Goal: Information Seeking & Learning: Learn about a topic

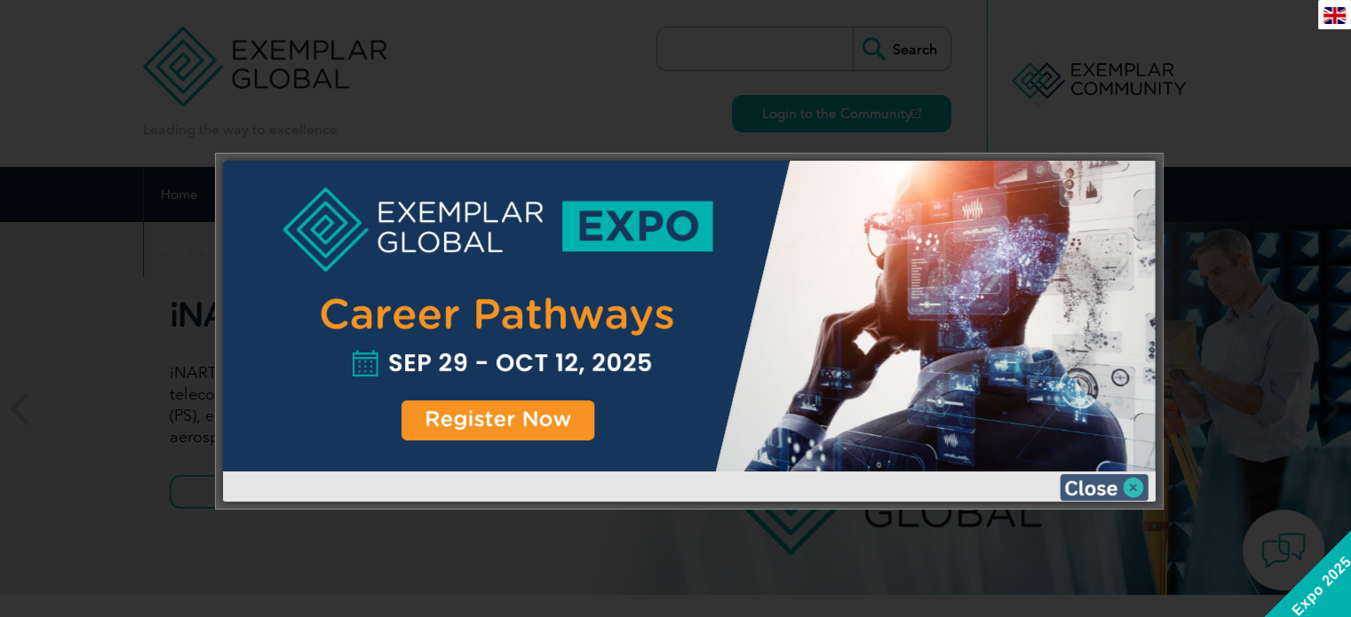
click at [1110, 482] on img at bounding box center [1104, 487] width 89 height 27
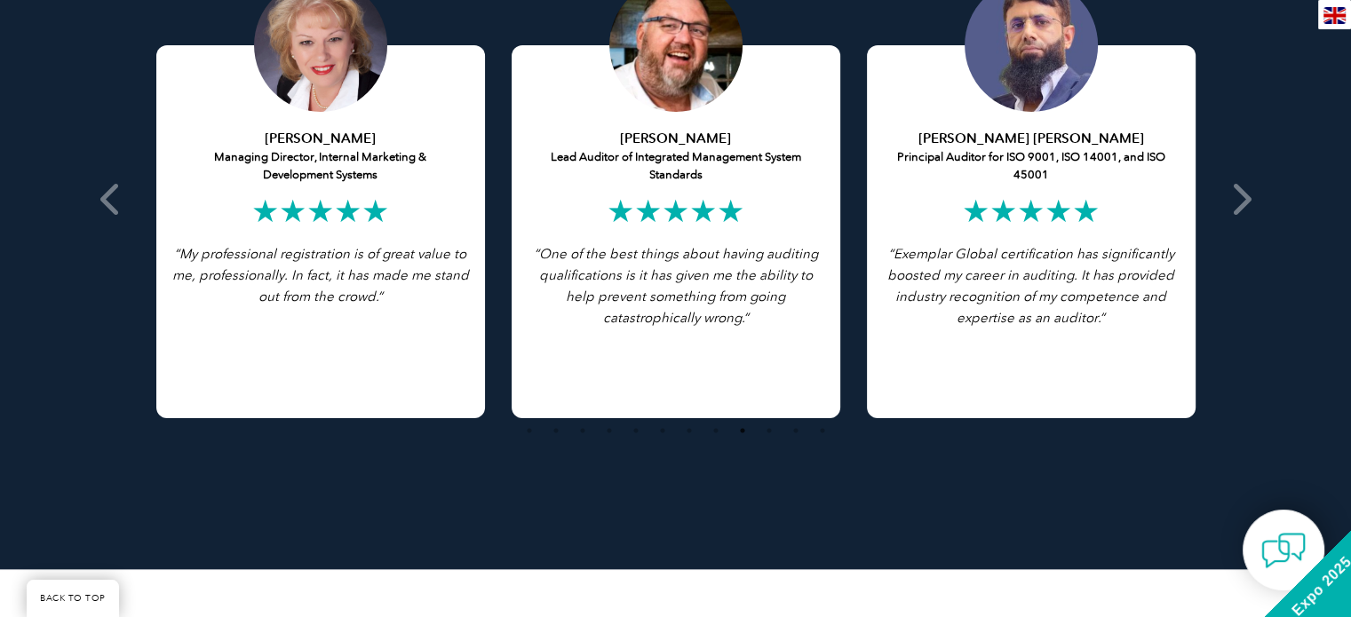
scroll to position [3491, 0]
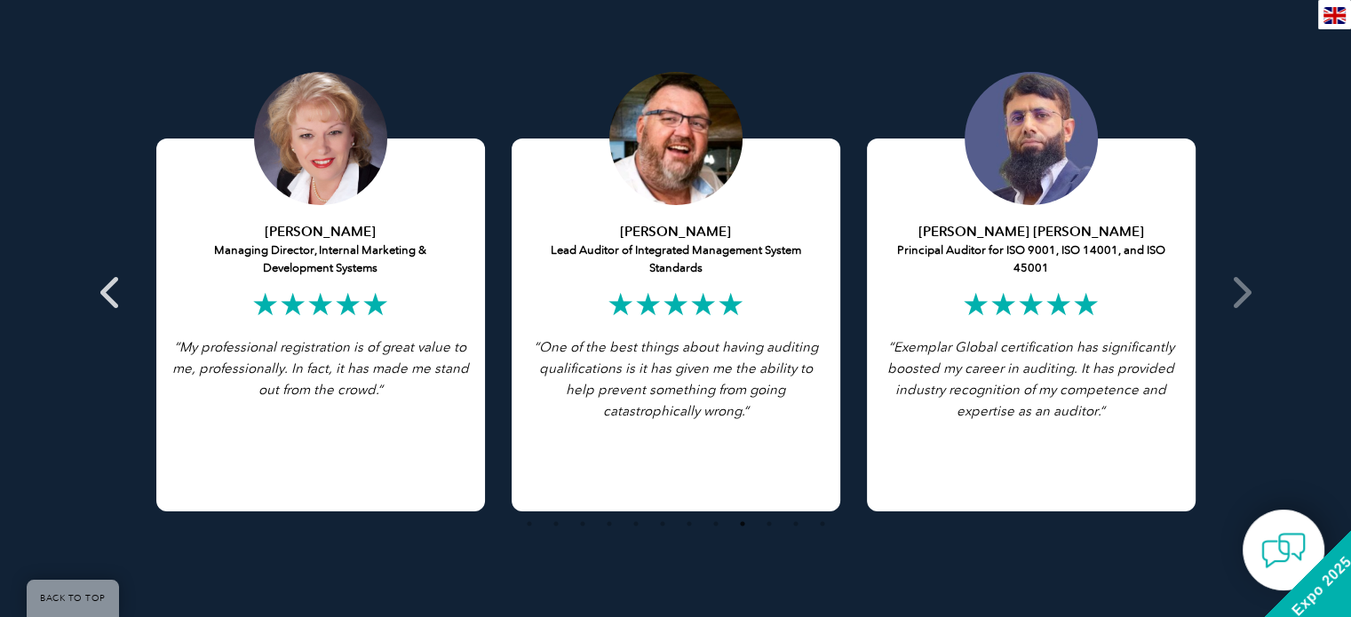
click at [124, 303] on span at bounding box center [112, 292] width 44 height 617
click at [113, 292] on icon at bounding box center [111, 292] width 22 height 0
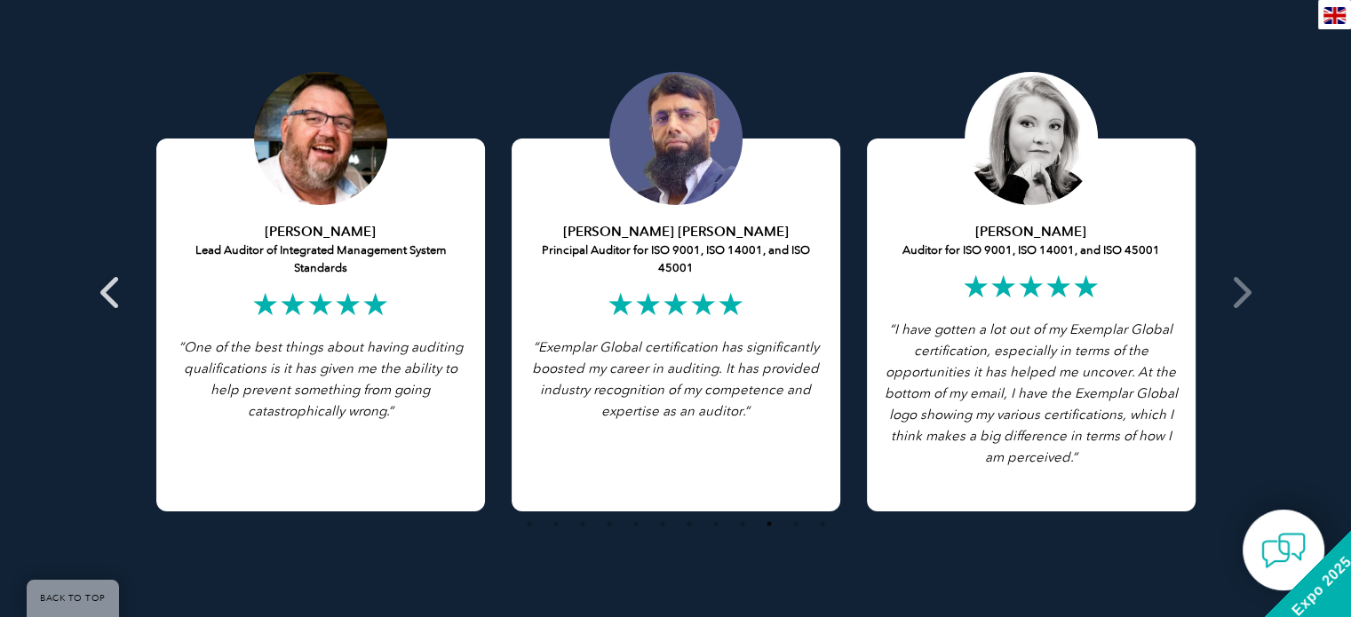
click at [106, 292] on icon at bounding box center [111, 292] width 22 height 0
click at [1237, 292] on icon at bounding box center [1240, 292] width 22 height 0
click at [1254, 294] on span at bounding box center [1241, 292] width 44 height 617
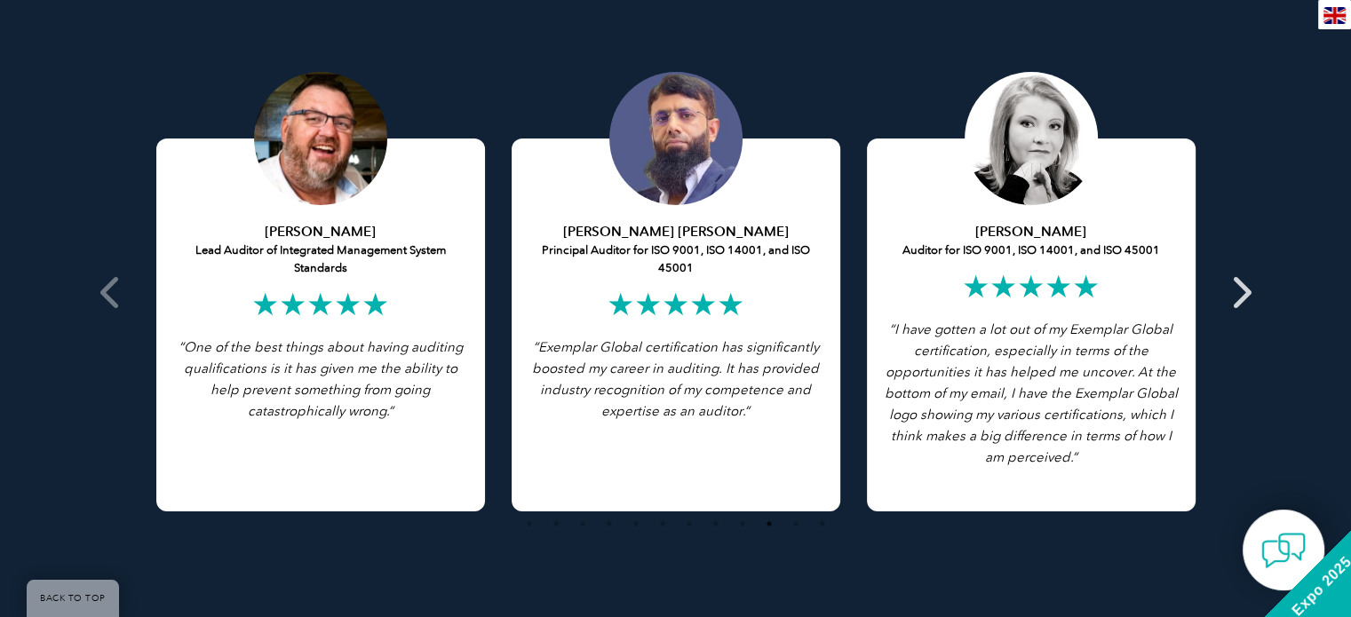
click at [1254, 294] on span at bounding box center [1241, 292] width 44 height 617
drag, startPoint x: 1254, startPoint y: 294, endPoint x: 1212, endPoint y: 303, distance: 43.6
click at [1212, 303] on div "Featured Testimonials Browse All Testimonials Chris Van Zyl Lead Auditor of Int…" at bounding box center [675, 255] width 1351 height 816
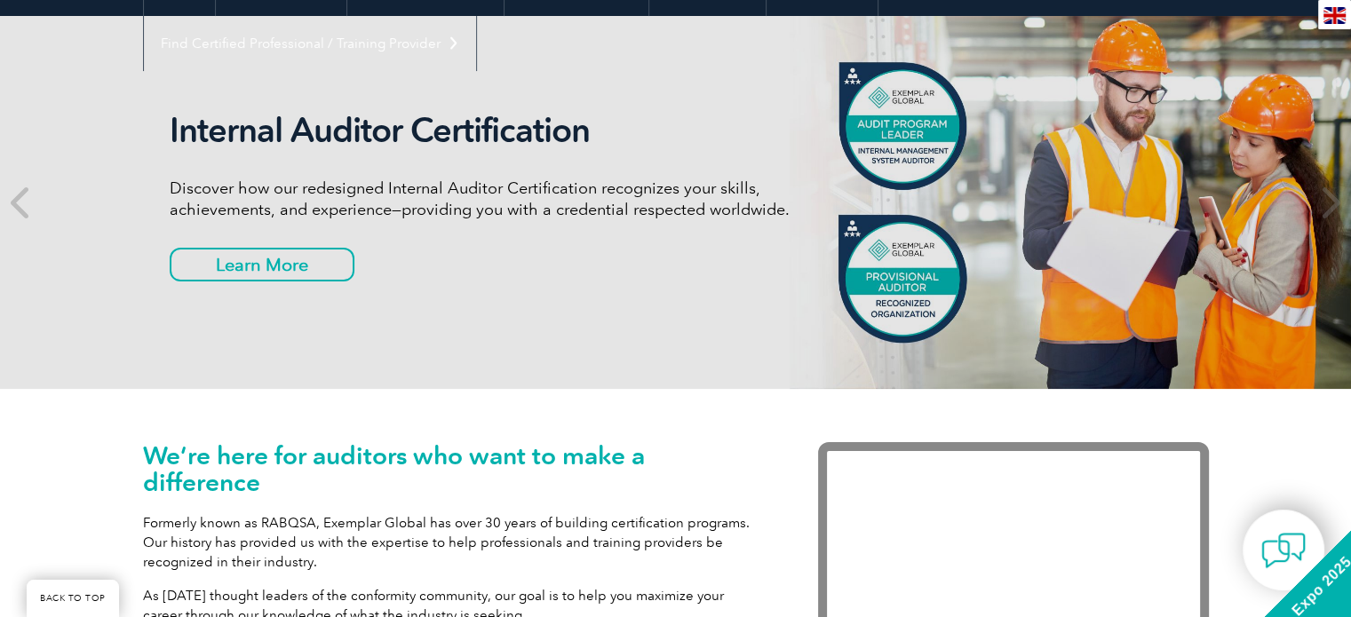
scroll to position [0, 0]
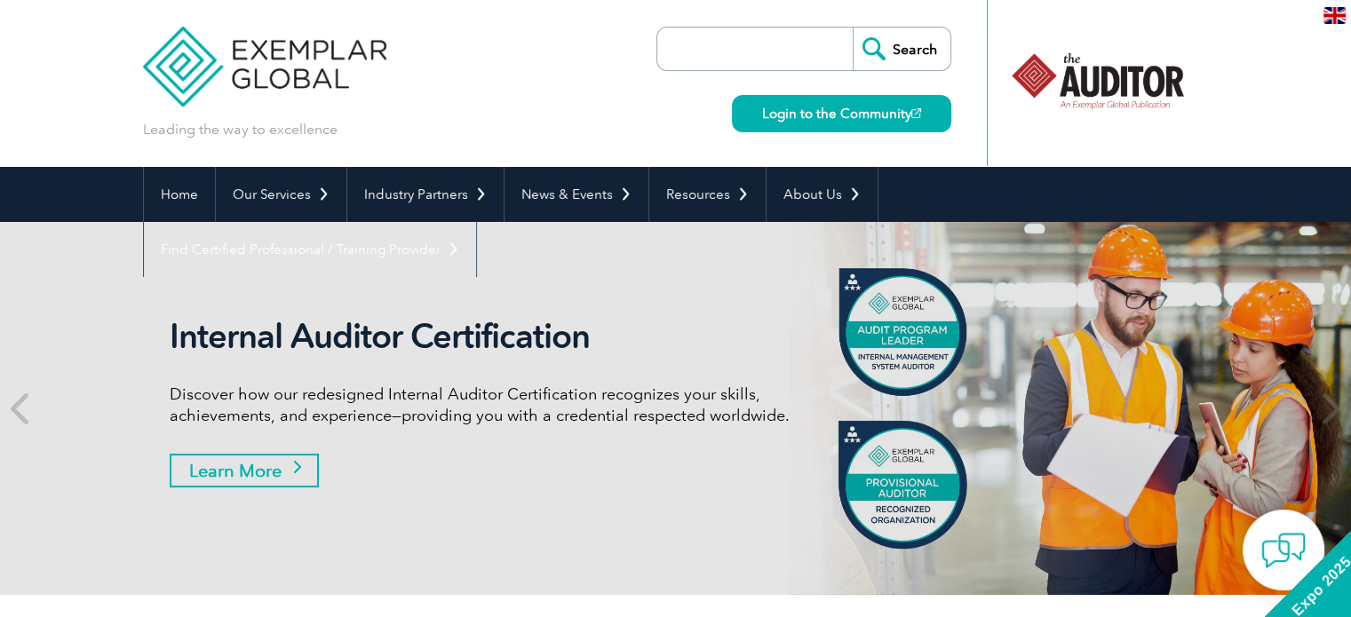
click at [286, 468] on link "Learn More" at bounding box center [244, 471] width 149 height 34
